Goal: Task Accomplishment & Management: Complete application form

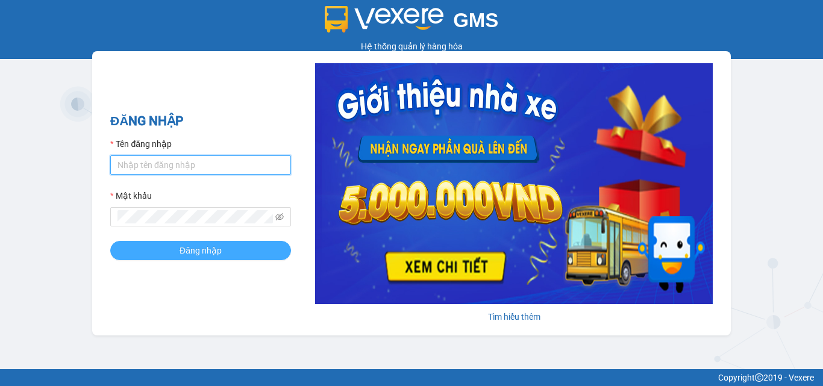
type input "dienkhanh.phucanex"
click at [202, 258] on button "Đăng nhập" at bounding box center [200, 250] width 181 height 19
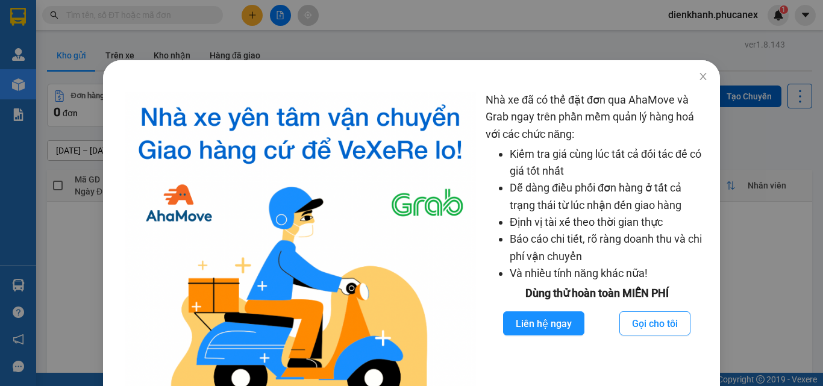
click at [104, 18] on div "Nhà xe đã có thể đặt đơn qua AhaMove và Grab ngay trên phần mềm quản lý hàng ho…" at bounding box center [411, 193] width 823 height 386
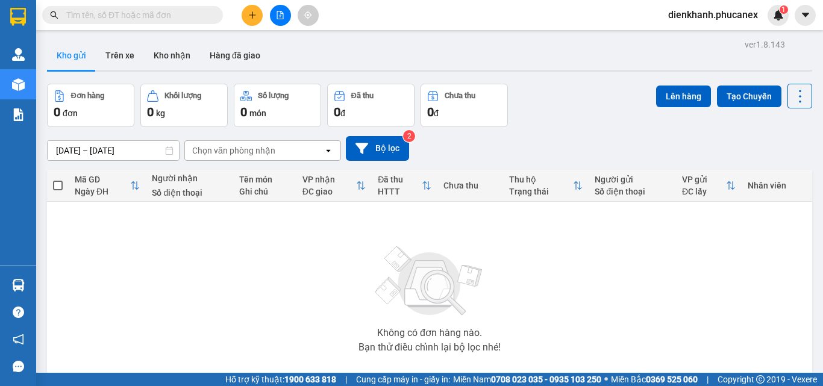
click at [131, 24] on div "Kết quả tìm kiếm ( 0 ) Bộ lọc No Data" at bounding box center [117, 15] width 235 height 21
click at [126, 13] on input "text" at bounding box center [137, 14] width 142 height 13
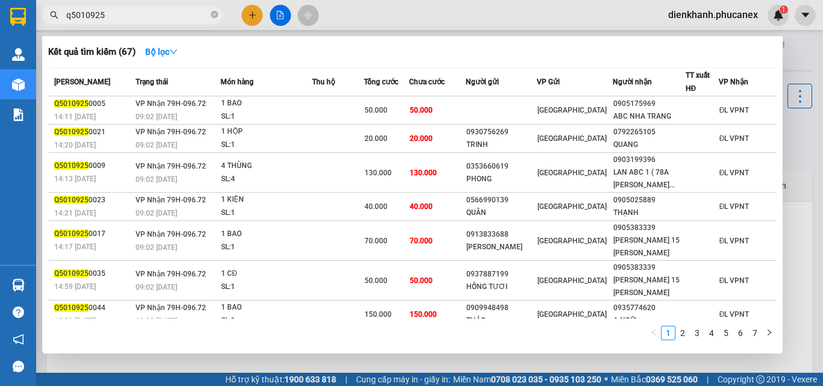
click at [123, 9] on input "q5010925" at bounding box center [137, 14] width 142 height 13
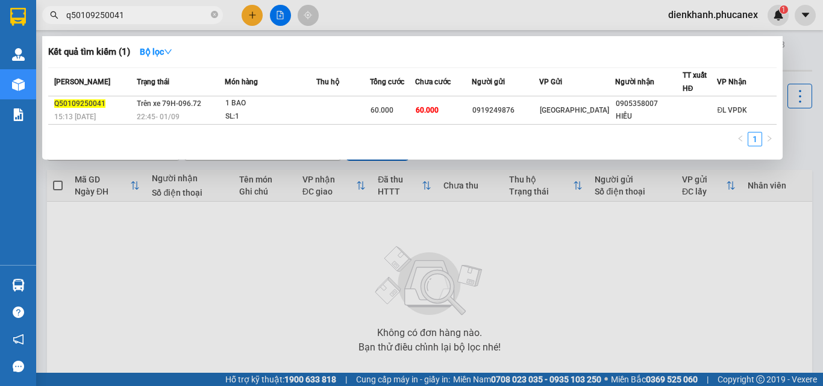
click at [79, 14] on input "q50109250041" at bounding box center [137, 14] width 142 height 13
click at [145, 12] on input "q50109250041" at bounding box center [137, 14] width 142 height 13
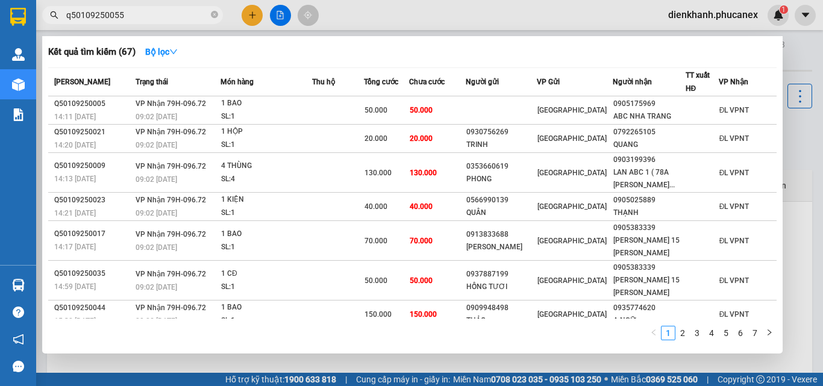
type input "q50109250055"
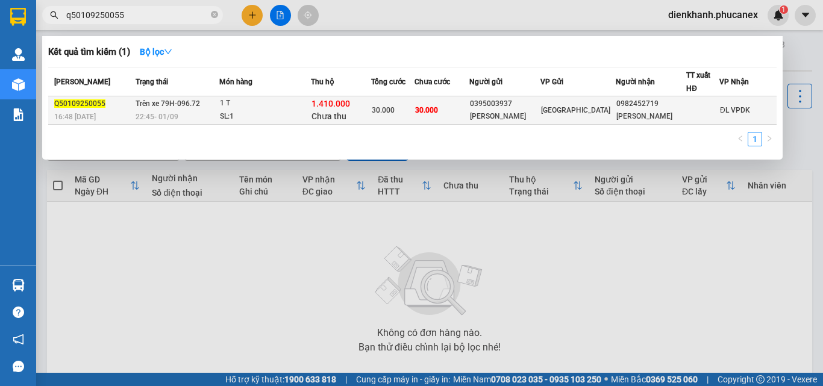
click at [182, 110] on td "Trên xe 79H-096.72 22:45 [DATE]" at bounding box center [176, 110] width 87 height 28
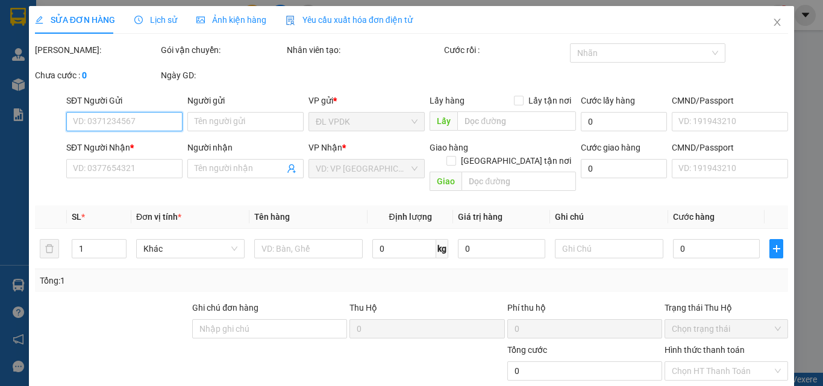
type input "0395003937"
type input "[PERSON_NAME]"
type input "0982452719"
type input "[PERSON_NAME]"
type input "30.000"
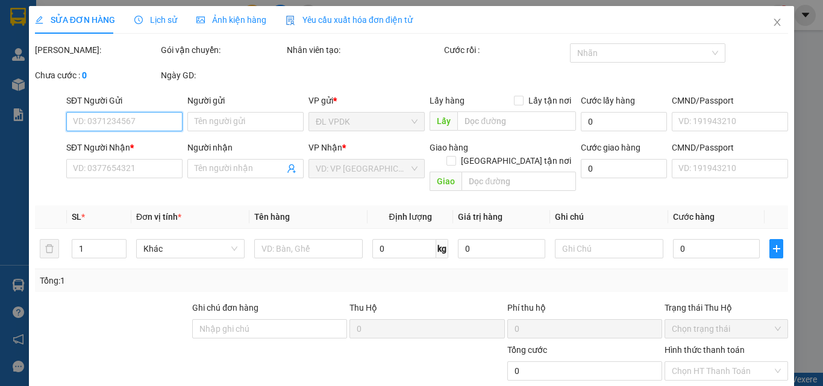
type input "30.000"
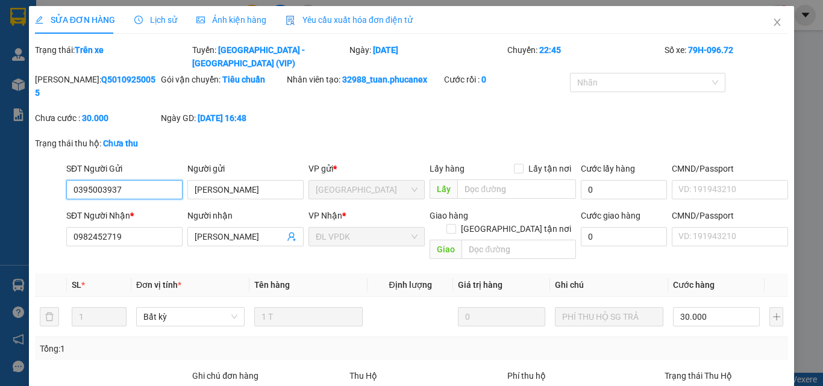
drag, startPoint x: 145, startPoint y: 163, endPoint x: 72, endPoint y: 157, distance: 73.2
click at [72, 180] on input "0395003937" at bounding box center [124, 189] width 116 height 19
click at [131, 162] on div "SĐT Người Gửi" at bounding box center [124, 168] width 116 height 13
click at [131, 180] on input "SĐT Người Gửi" at bounding box center [124, 189] width 116 height 19
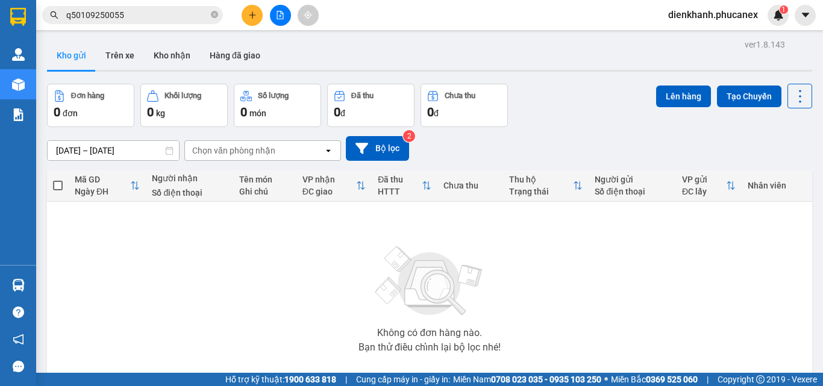
click at [148, 16] on input "q50109250055" at bounding box center [137, 14] width 142 height 13
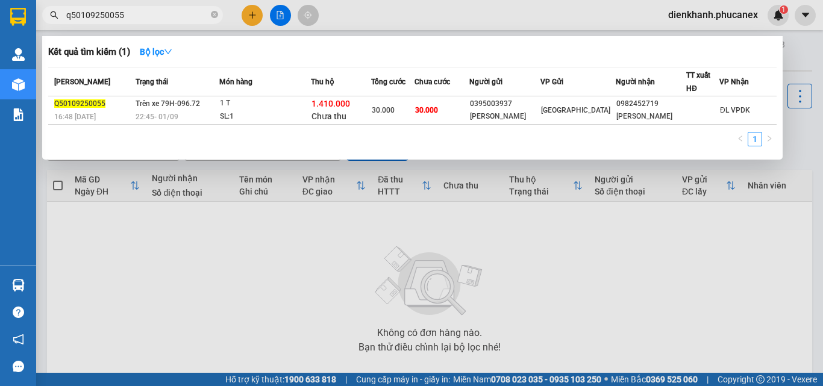
click at [148, 16] on input "q50109250055" at bounding box center [137, 14] width 142 height 13
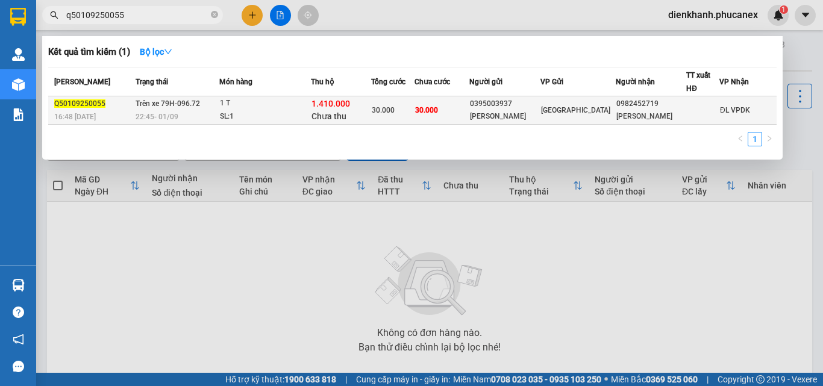
click at [151, 102] on span "Trên xe 79H-096.72" at bounding box center [168, 103] width 65 height 8
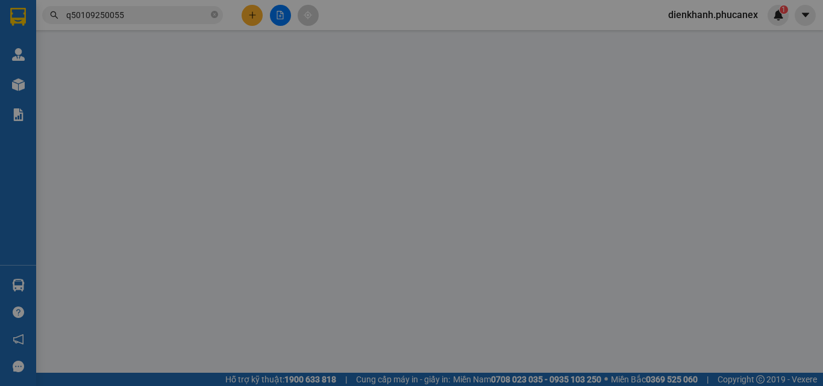
type input "0395003937"
type input "[PERSON_NAME]"
type input "0982452719"
type input "[PERSON_NAME]"
type input "30.000"
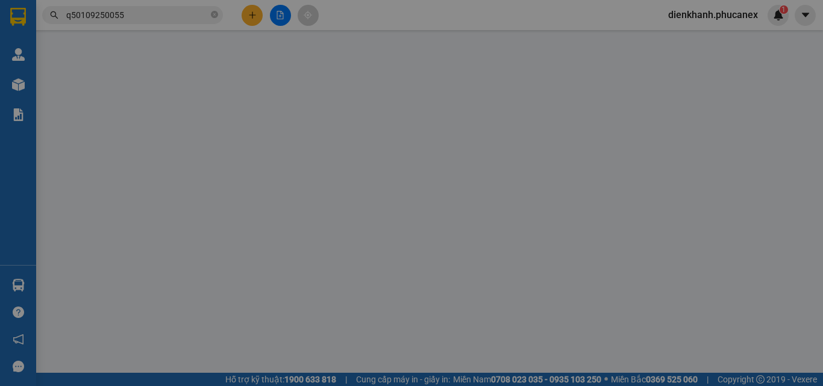
type input "30.000"
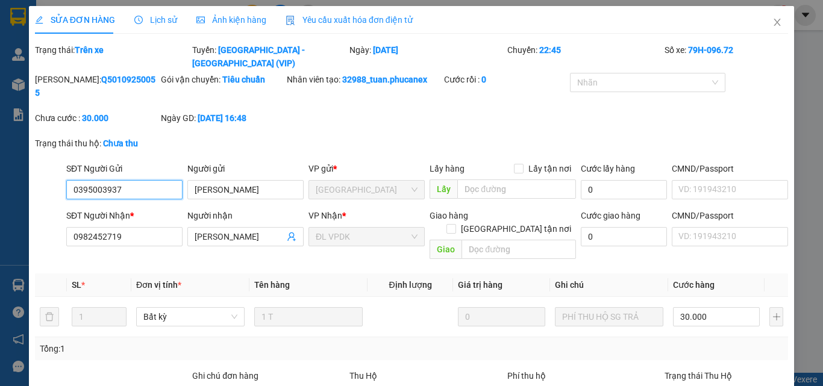
drag, startPoint x: 136, startPoint y: 154, endPoint x: 61, endPoint y: 160, distance: 75.6
click at [61, 162] on div "SĐT Người Gửi 0395003937 0395003937 Người gửi [PERSON_NAME] gửi * ĐL Quận 5 Lấy…" at bounding box center [412, 183] width 756 height 42
drag, startPoint x: 153, startPoint y: 214, endPoint x: 84, endPoint y: 207, distance: 69.7
click at [69, 227] on input "0982452719" at bounding box center [124, 236] width 116 height 19
click at [775, 20] on icon "close" at bounding box center [778, 22] width 7 height 7
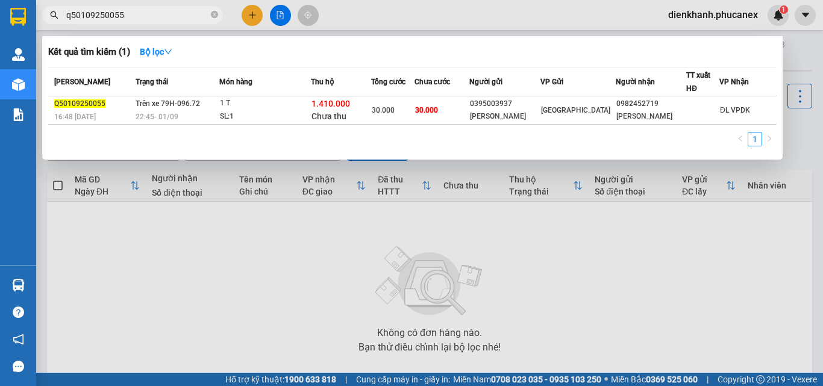
drag, startPoint x: 167, startPoint y: 11, endPoint x: 132, endPoint y: 16, distance: 35.3
paste input "Q50109250041"
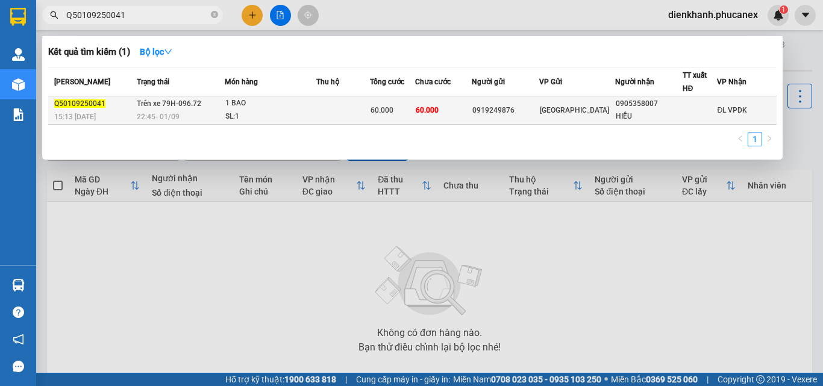
type input "Q50109250041"
click at [175, 108] on span "Trên xe 79H-096.72" at bounding box center [169, 103] width 65 height 10
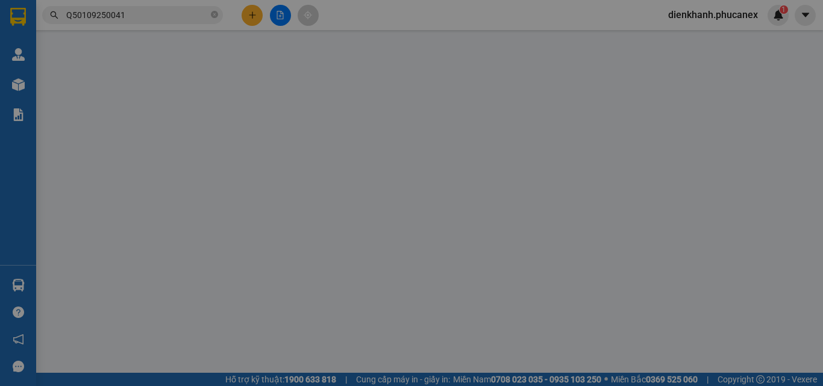
type input "0919249876"
type input "0905358007"
type input "HIẾU"
type input "60.000"
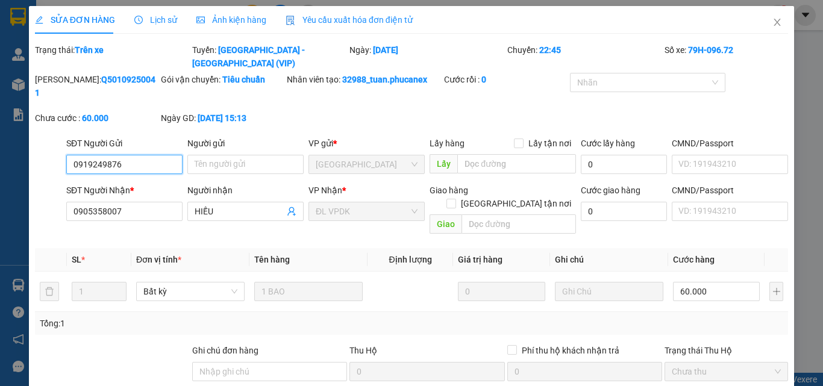
drag, startPoint x: 126, startPoint y: 139, endPoint x: 39, endPoint y: 139, distance: 87.4
click at [39, 139] on div "SĐT Người Gửi 0919249876 0919249876 Người gửi Tên người gửi VP gửi * ĐL Quận 5 …" at bounding box center [412, 158] width 756 height 42
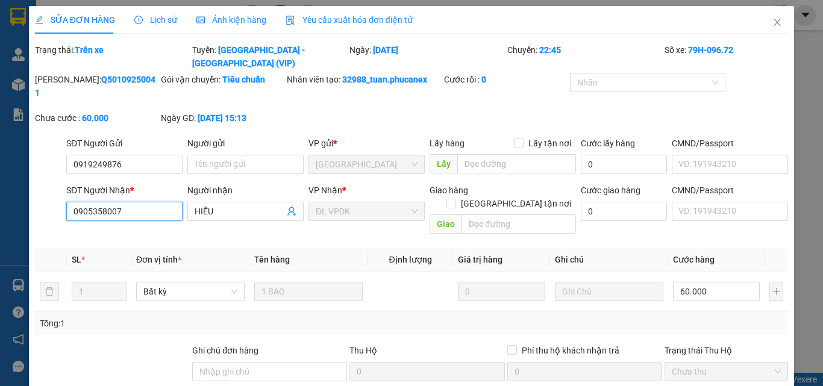
drag, startPoint x: 143, startPoint y: 183, endPoint x: 59, endPoint y: 173, distance: 84.3
click at [59, 184] on div "SĐT Người Nhận * 0905358007 0905358007 Người nhận HIẾU VP Nhận * ĐL VPDK Giao h…" at bounding box center [412, 211] width 756 height 55
click at [761, 25] on span "Close" at bounding box center [778, 23] width 34 height 34
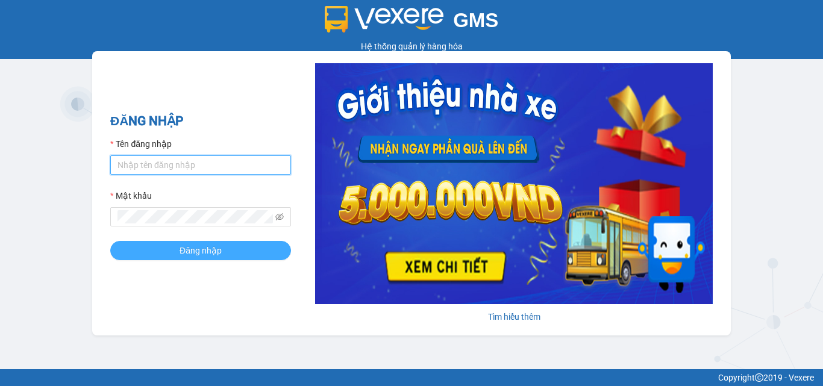
type input "dienkhanh.phucanex"
click at [192, 248] on span "Đăng nhập" at bounding box center [201, 250] width 42 height 13
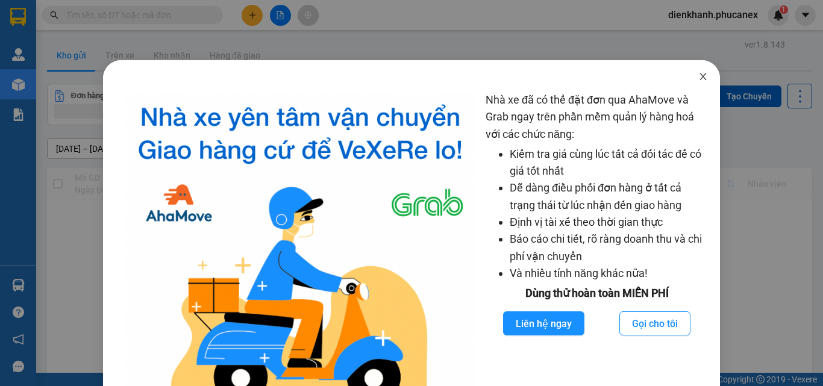
click at [688, 76] on span "Close" at bounding box center [704, 77] width 34 height 34
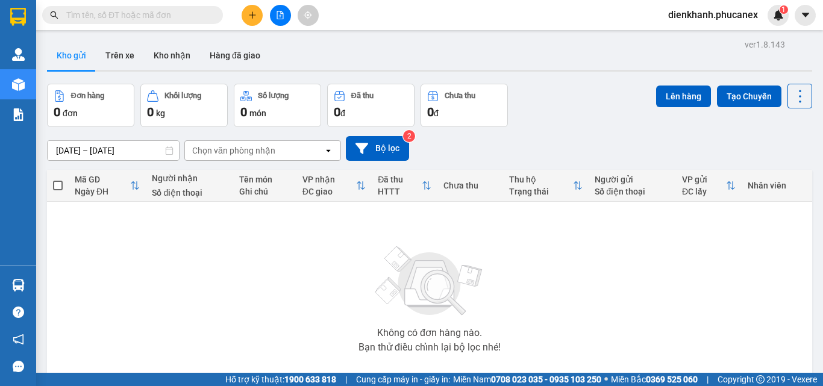
click at [204, 15] on input "text" at bounding box center [137, 14] width 142 height 13
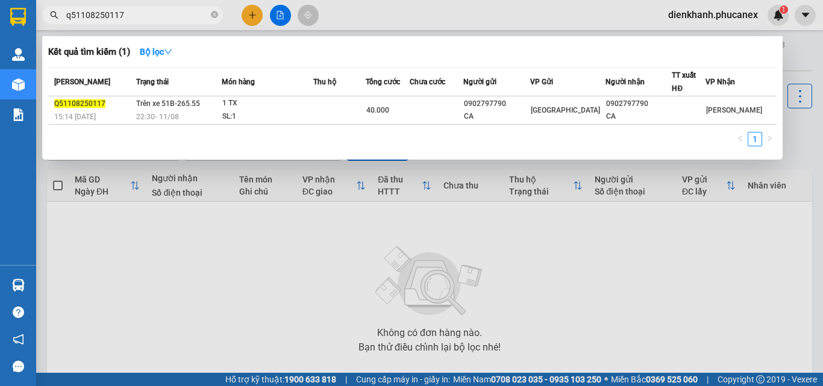
click at [78, 16] on input "q51108250117" at bounding box center [137, 14] width 142 height 13
click at [83, 16] on input "q51108250117" at bounding box center [137, 14] width 142 height 13
click at [86, 15] on input "q51108250117" at bounding box center [137, 14] width 142 height 13
type input "q51808250117"
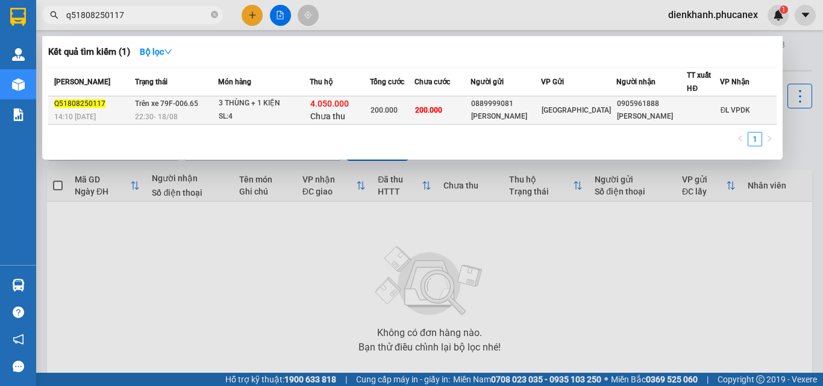
click at [229, 103] on div "3 THÙNG + 1 KIỆN" at bounding box center [264, 103] width 90 height 13
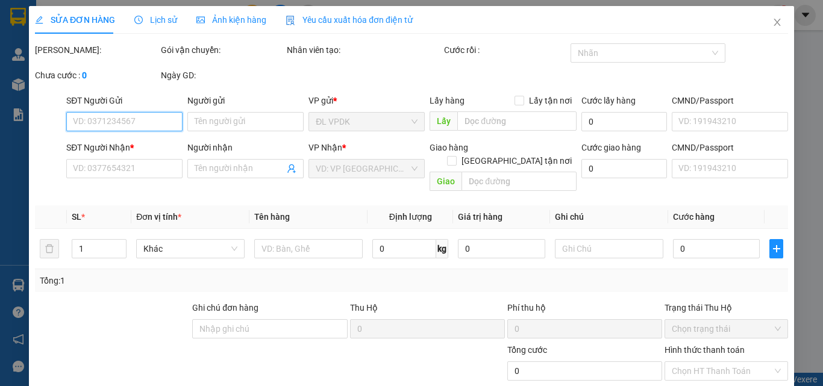
type input "0889999081"
type input "MINH TIẾN PHÁT"
type input "0905961888"
type input "NGỌC HÒA"
type input "200.000"
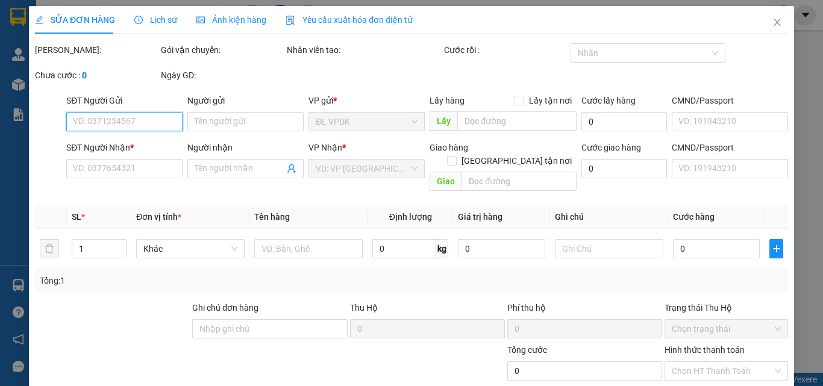
type input "200.000"
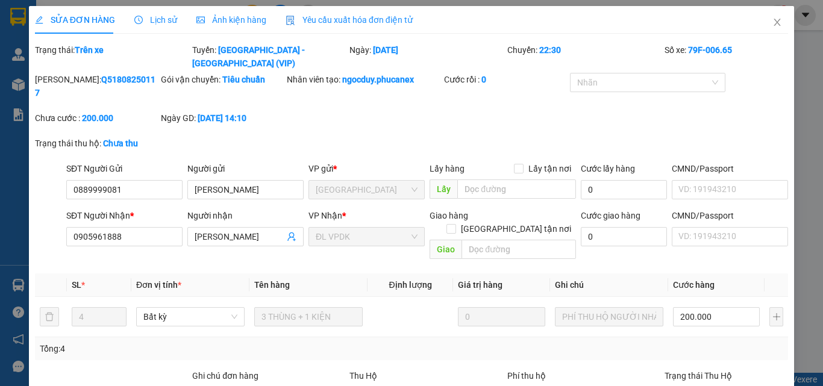
drag, startPoint x: 134, startPoint y: 70, endPoint x: 65, endPoint y: 66, distance: 69.4
click at [65, 73] on div "Mã ĐH: Q51808250117" at bounding box center [97, 86] width 124 height 27
copy b "Q51808250117"
drag, startPoint x: 140, startPoint y: 168, endPoint x: 72, endPoint y: 156, distance: 69.3
click at [72, 180] on input "0889999081" at bounding box center [124, 189] width 116 height 19
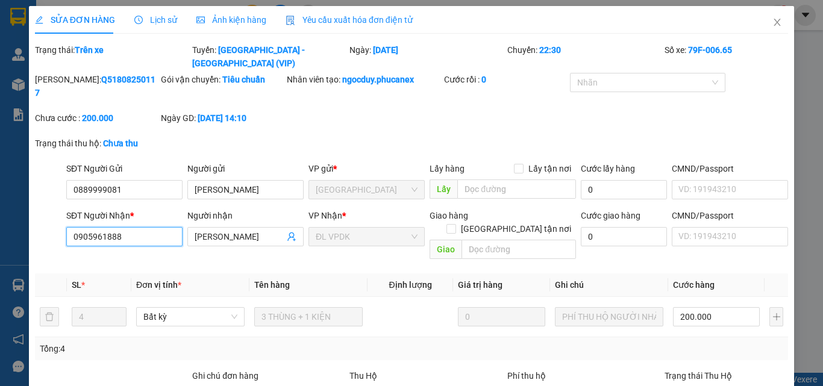
drag, startPoint x: 143, startPoint y: 212, endPoint x: 77, endPoint y: 205, distance: 67.2
click at [66, 209] on div "SĐT Người Nhận * 0905961888 0905961888" at bounding box center [124, 230] width 116 height 42
